Goal: Transaction & Acquisition: Subscribe to service/newsletter

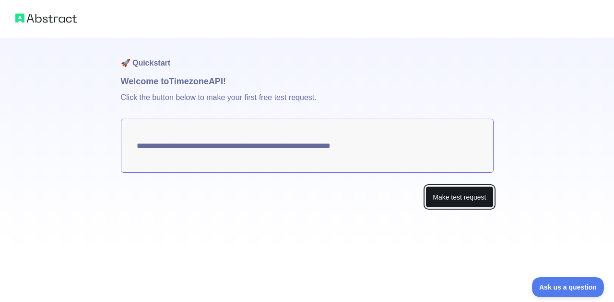
click at [451, 194] on button "Make test request" at bounding box center [459, 197] width 68 height 22
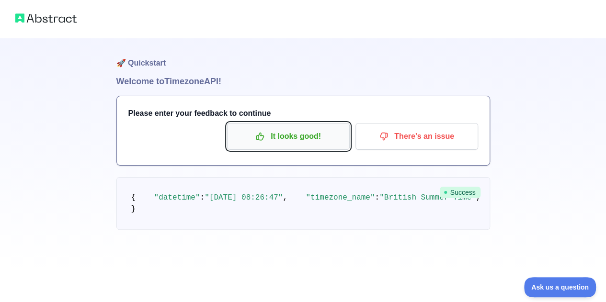
click at [302, 141] on p "It looks good!" at bounding box center [288, 136] width 108 height 16
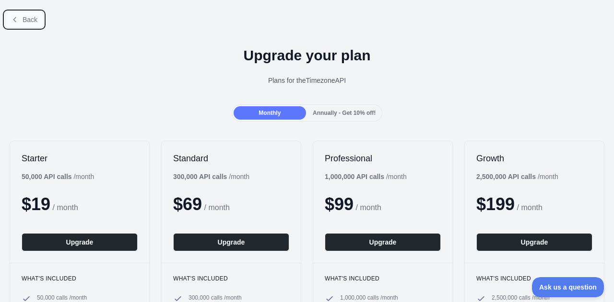
click at [31, 16] on span "Back" at bounding box center [30, 20] width 15 height 8
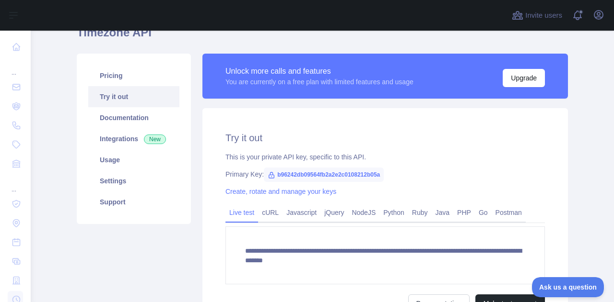
scroll to position [96, 0]
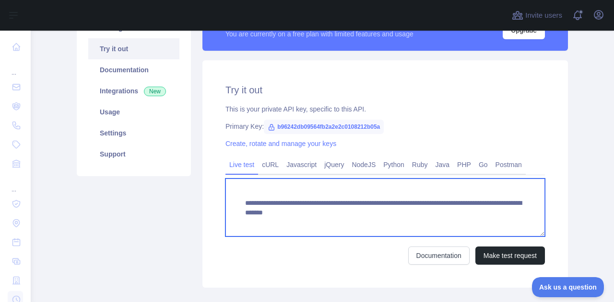
drag, startPoint x: 499, startPoint y: 213, endPoint x: 234, endPoint y: 204, distance: 264.7
click at [234, 204] on textarea "**********" at bounding box center [384, 208] width 319 height 58
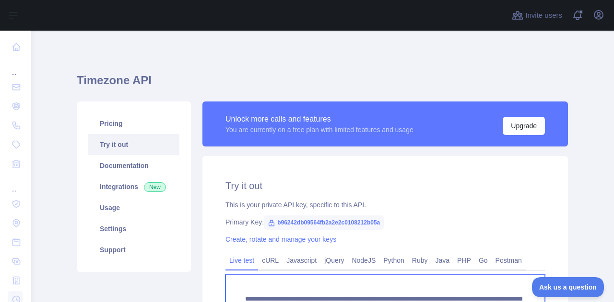
scroll to position [48, 0]
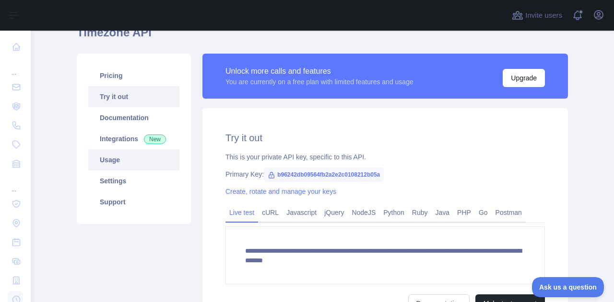
click at [107, 160] on link "Usage" at bounding box center [133, 160] width 91 height 21
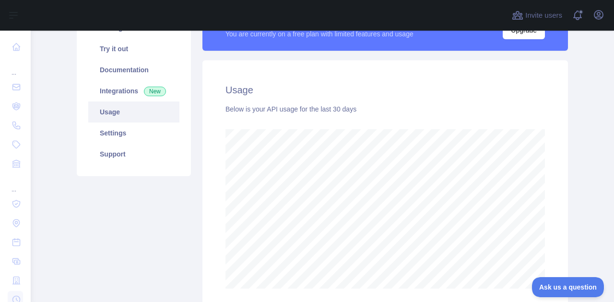
scroll to position [479083, 478780]
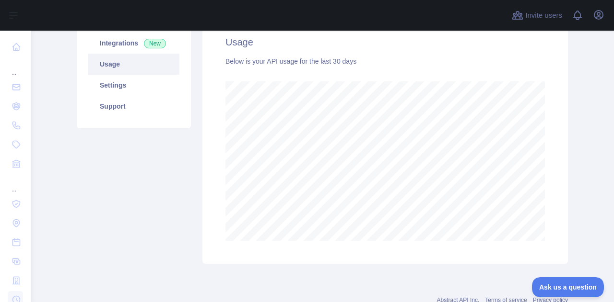
scroll to position [48, 0]
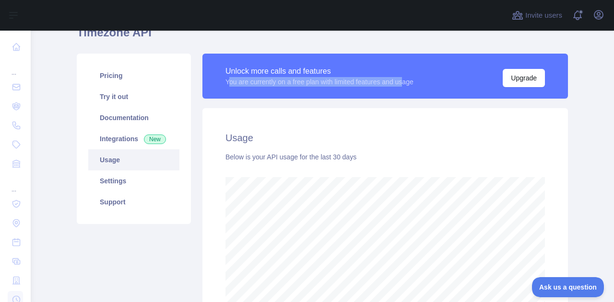
drag, startPoint x: 226, startPoint y: 82, endPoint x: 403, endPoint y: 83, distance: 176.9
click at [403, 83] on div "You are currently on a free plan with limited features and usage" at bounding box center [319, 82] width 188 height 10
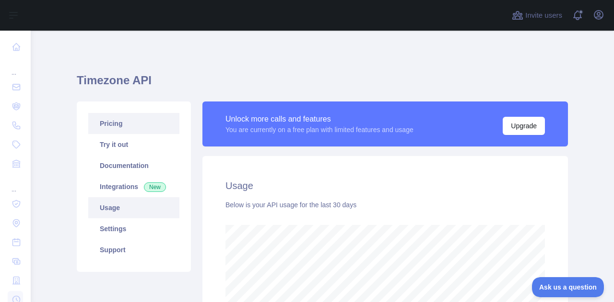
click at [111, 128] on link "Pricing" at bounding box center [133, 123] width 91 height 21
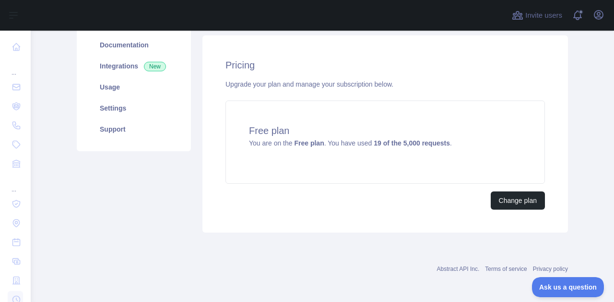
scroll to position [25, 0]
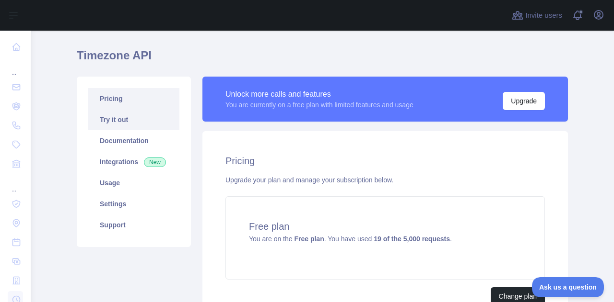
click at [109, 120] on link "Try it out" at bounding box center [133, 119] width 91 height 21
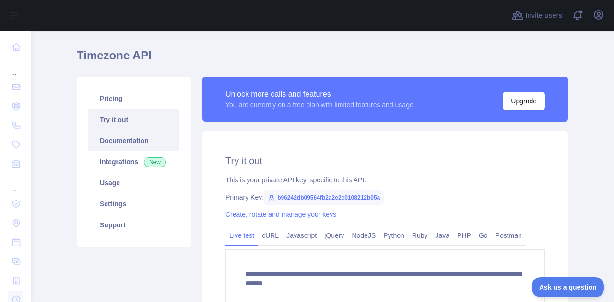
click at [130, 144] on link "Documentation" at bounding box center [133, 140] width 91 height 21
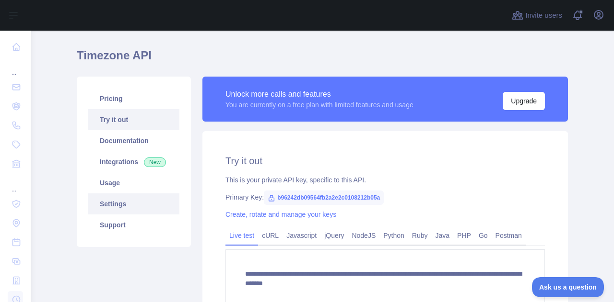
click at [107, 206] on link "Settings" at bounding box center [133, 204] width 91 height 21
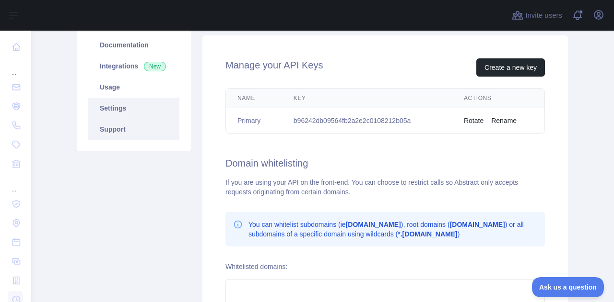
scroll to position [73, 0]
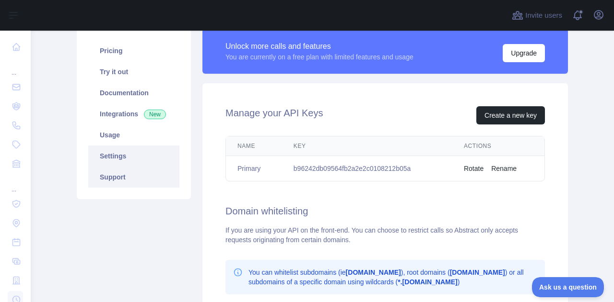
click at [106, 179] on link "Support" at bounding box center [133, 177] width 91 height 21
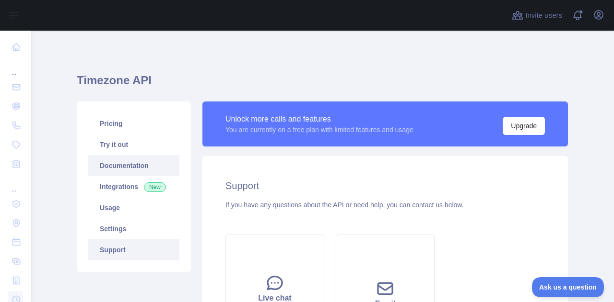
click at [112, 172] on link "Documentation" at bounding box center [133, 165] width 91 height 21
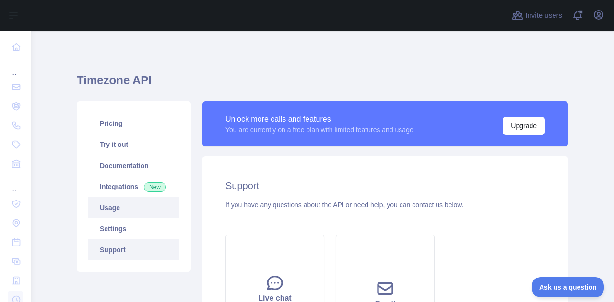
click at [104, 209] on link "Usage" at bounding box center [133, 207] width 91 height 21
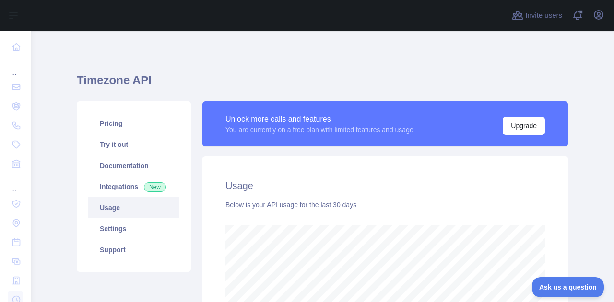
scroll to position [272, 575]
click at [113, 121] on link "Pricing" at bounding box center [133, 123] width 91 height 21
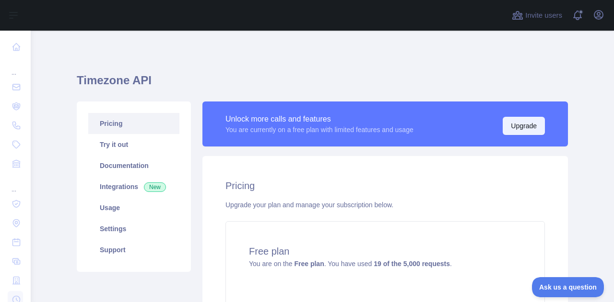
click at [519, 120] on button "Upgrade" at bounding box center [523, 126] width 42 height 18
